Goal: Obtain resource: Download file/media

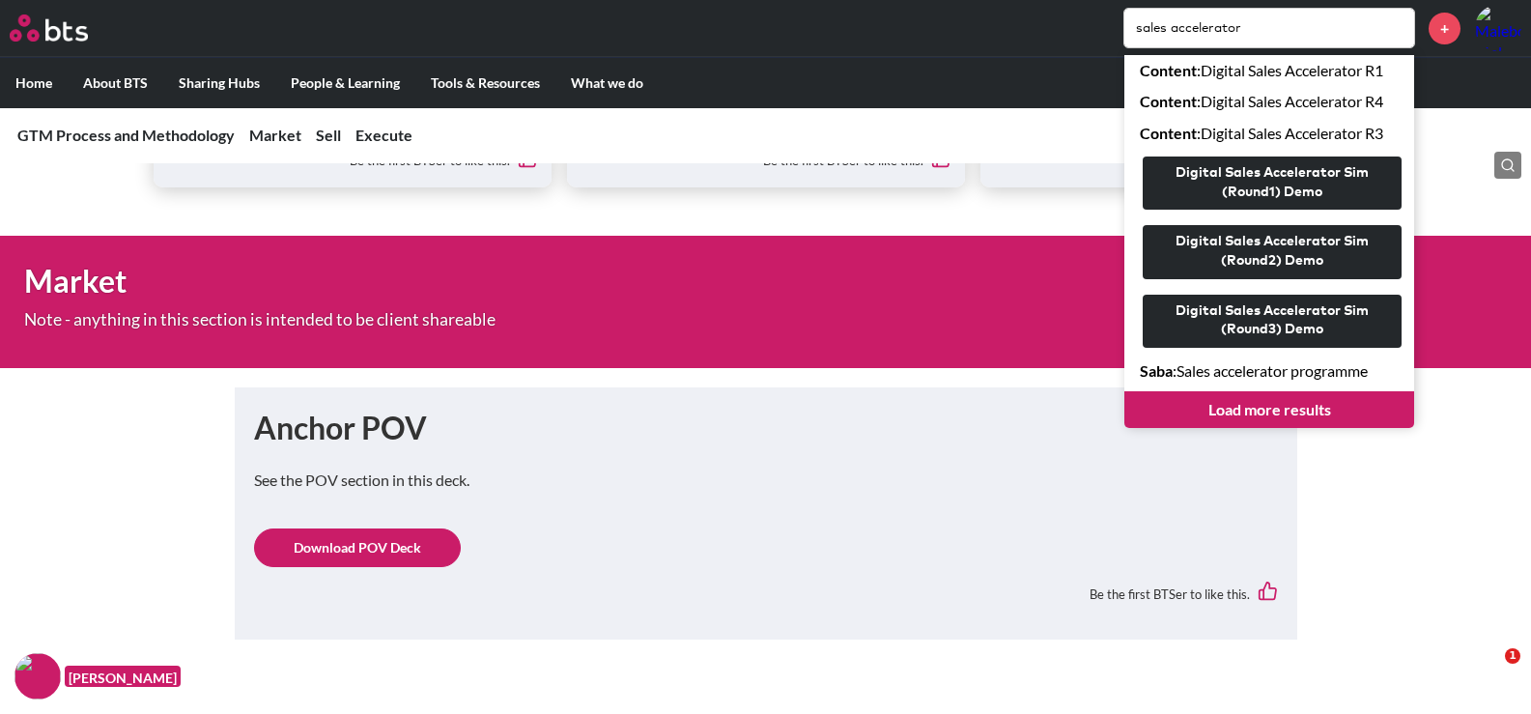
scroll to position [580, 0]
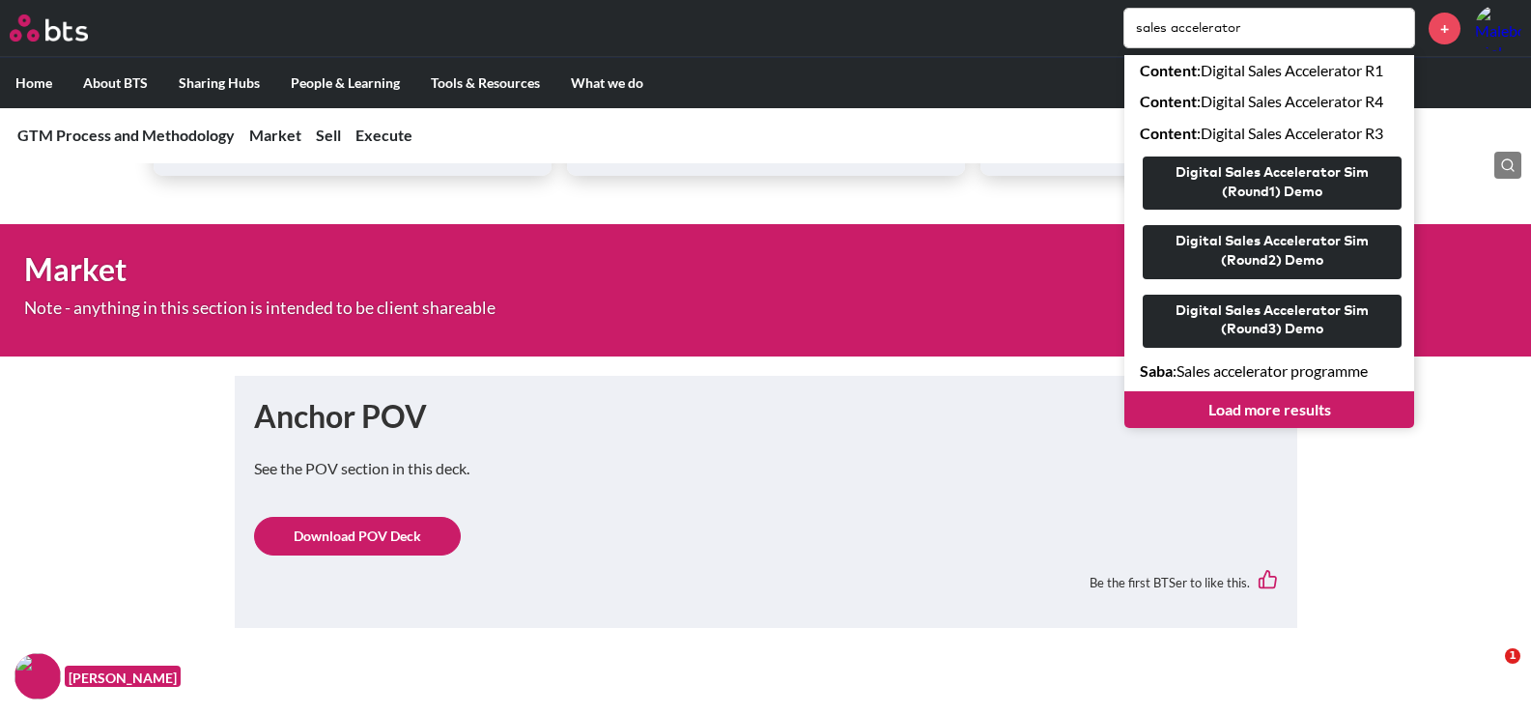
click at [382, 534] on link "Download POV Deck" at bounding box center [357, 536] width 207 height 39
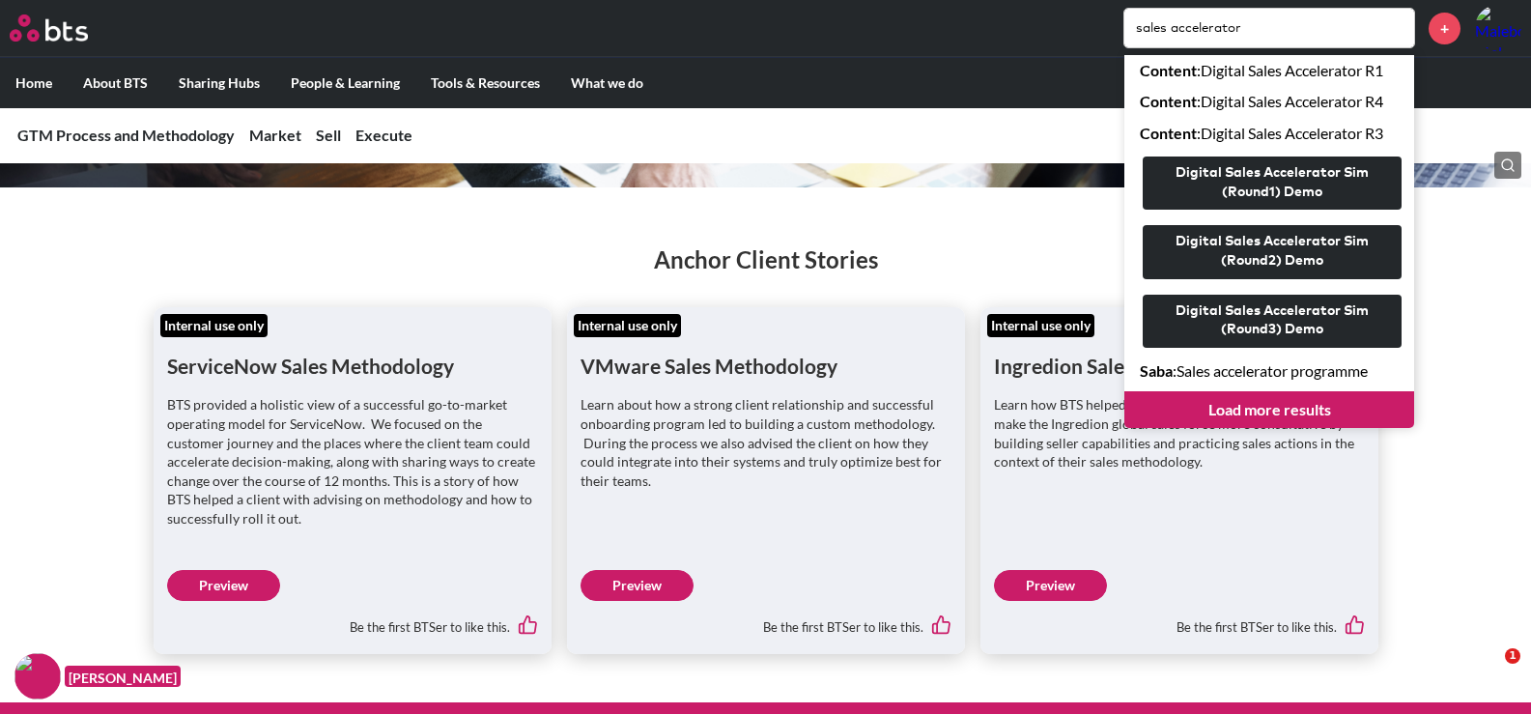
scroll to position [97, 0]
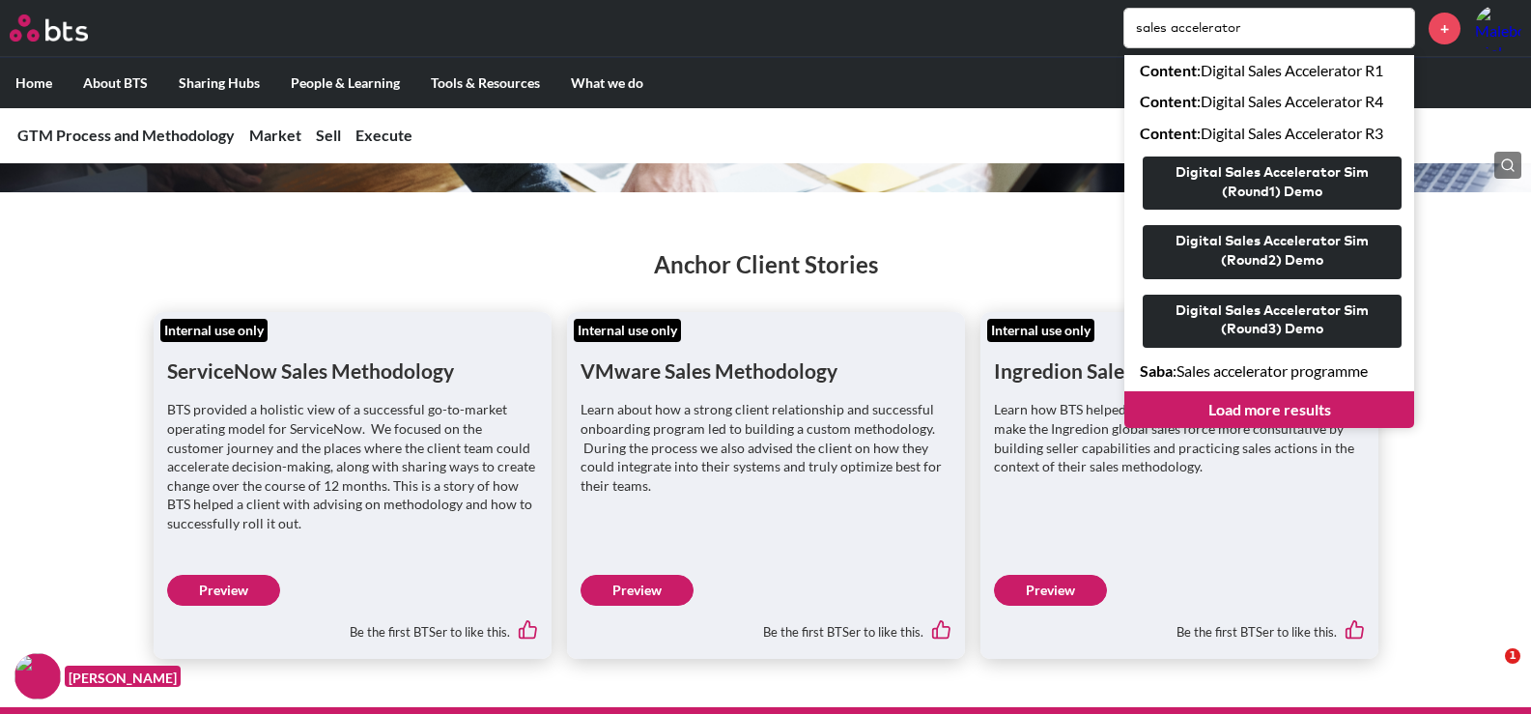
drag, startPoint x: 1288, startPoint y: 23, endPoint x: 1034, endPoint y: 27, distance: 254.1
click at [1034, 27] on div "sales accelerator Content : Digital Sales Accelerator R1 Content : Digital Sale…" at bounding box center [823, 28] width 1398 height 46
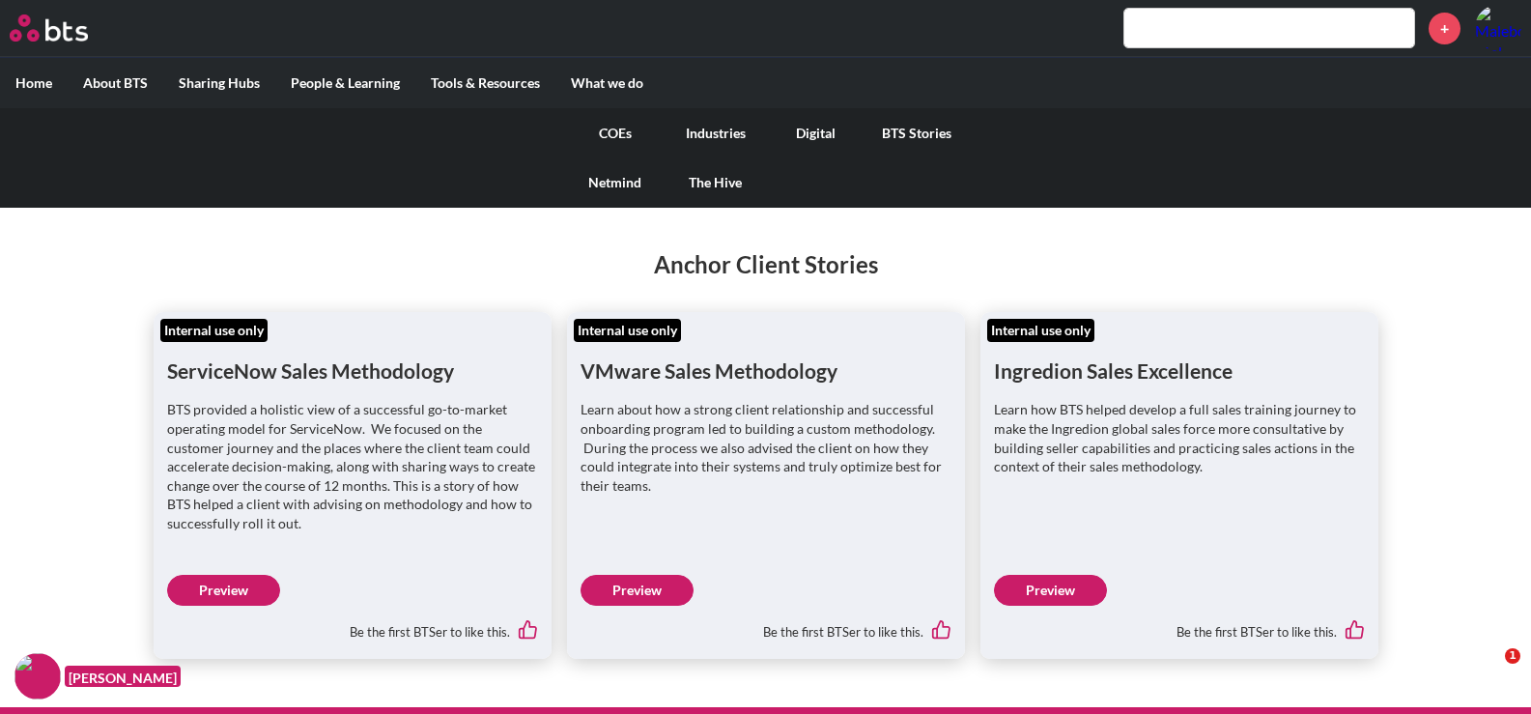
click at [613, 132] on link "COEs" at bounding box center [615, 133] width 100 height 50
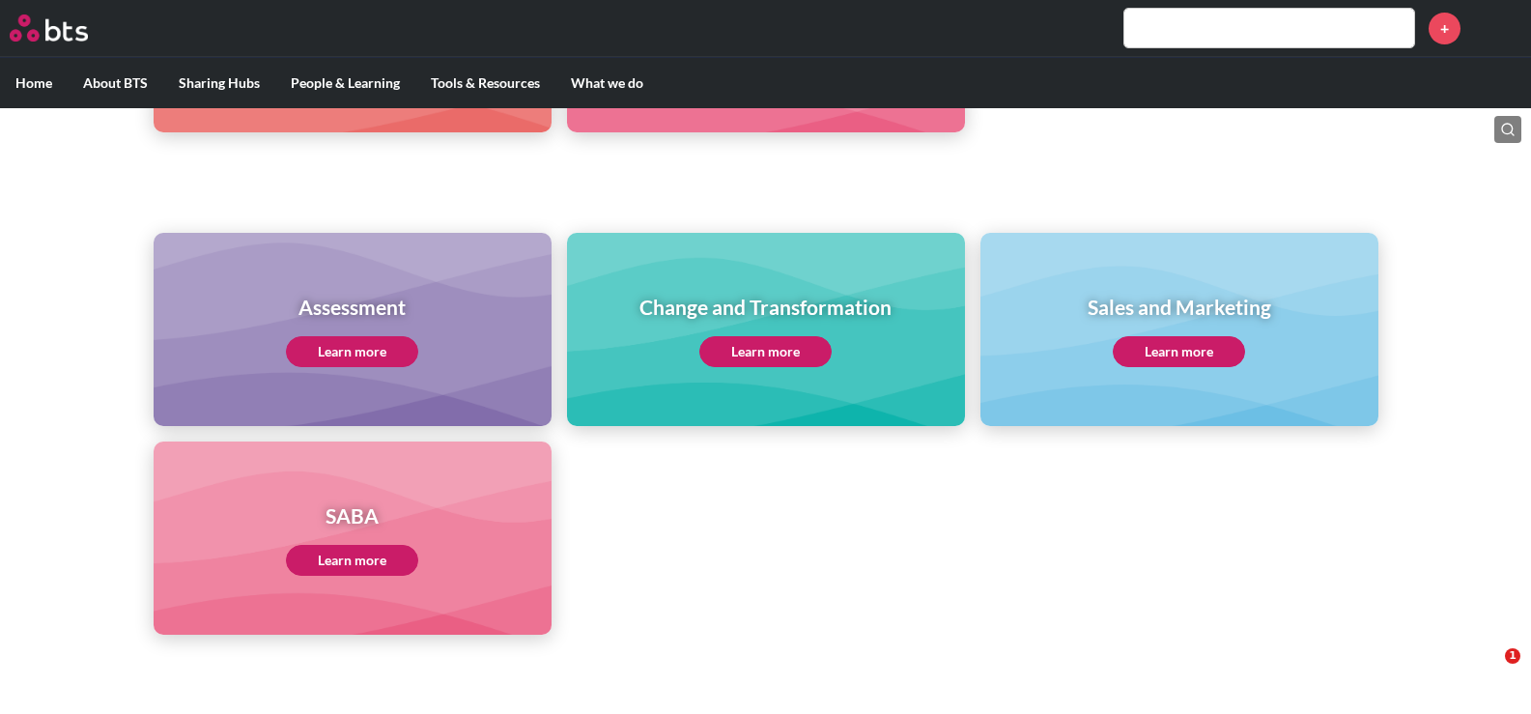
scroll to position [773, 0]
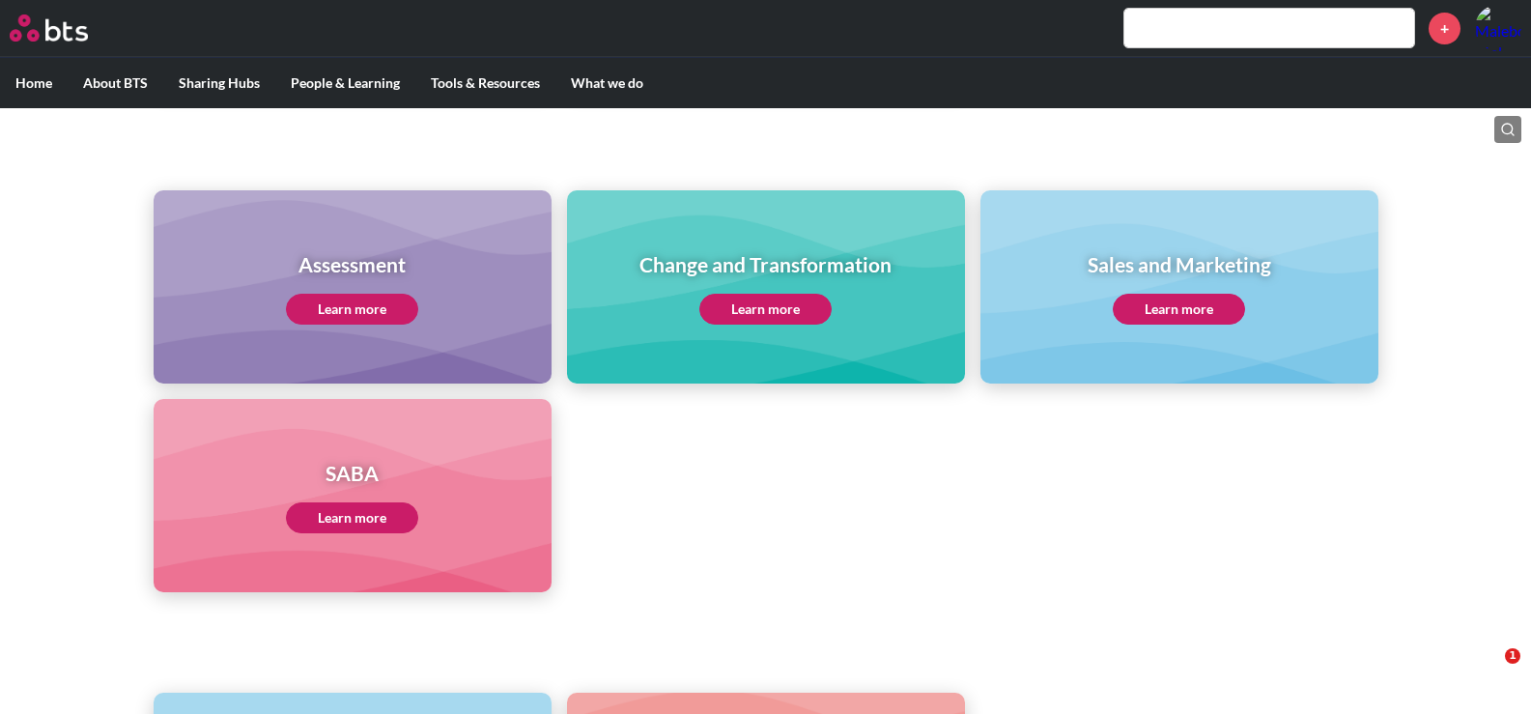
click at [1170, 308] on link "Learn more" at bounding box center [1179, 309] width 132 height 31
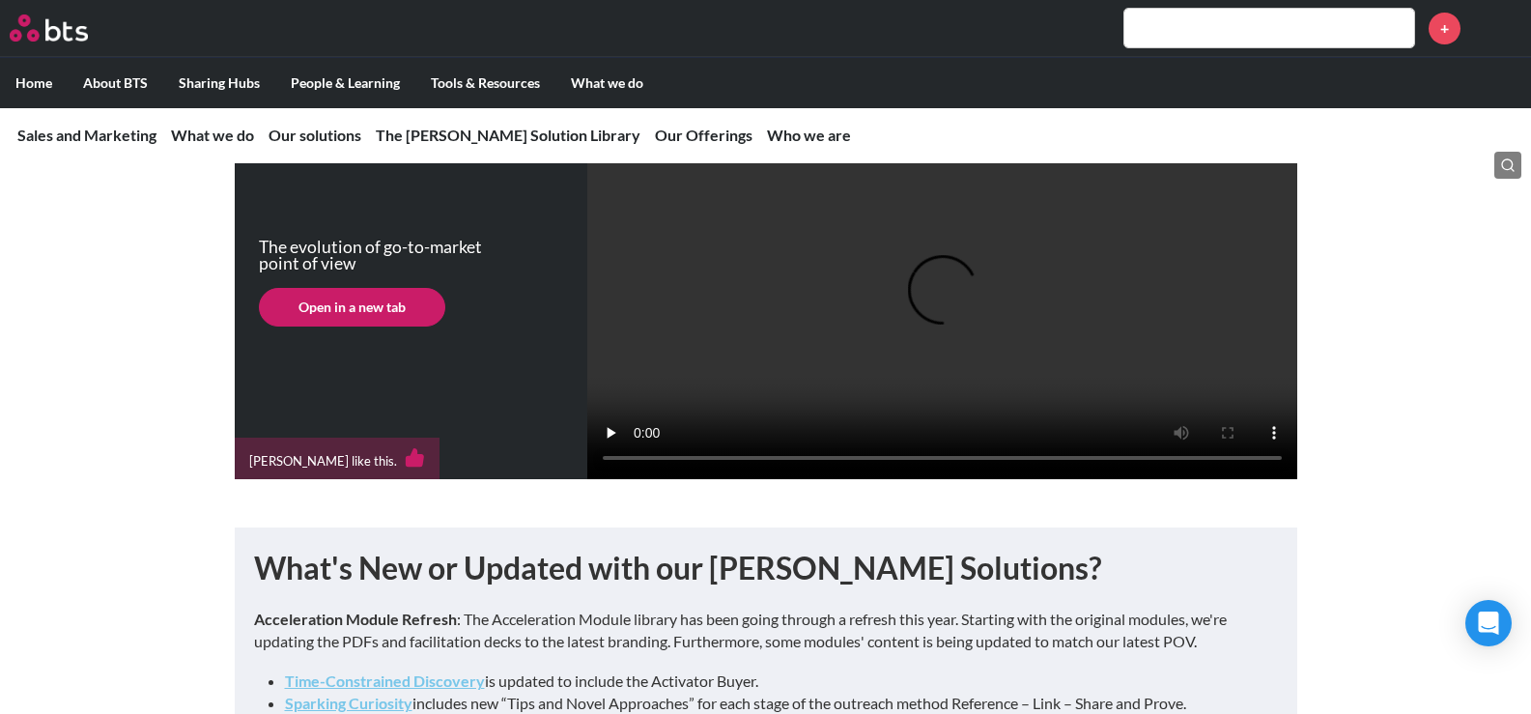
scroll to position [773, 0]
